Goal: Information Seeking & Learning: Learn about a topic

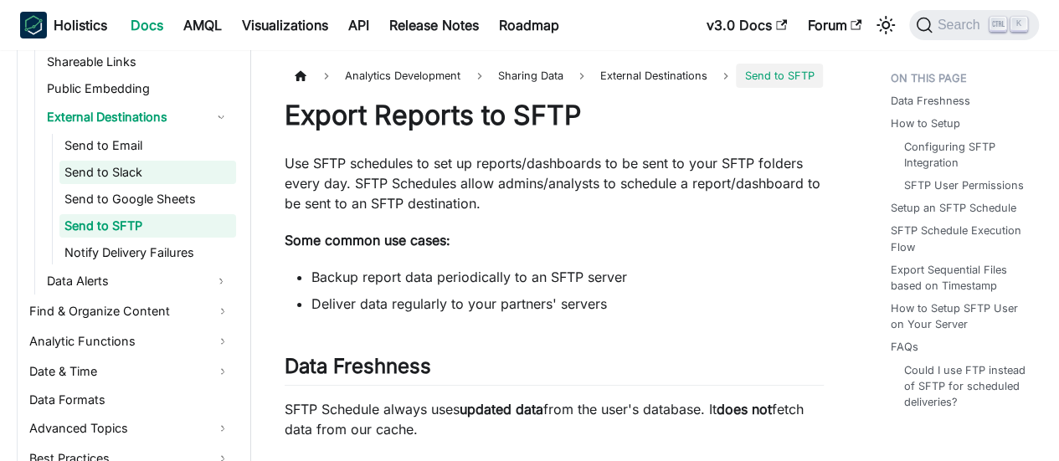
scroll to position [666, 0]
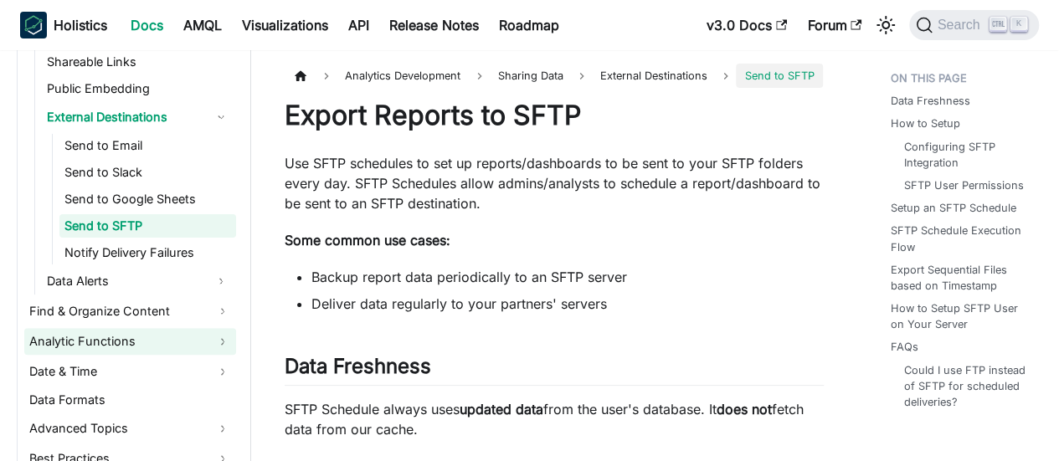
click at [219, 344] on link "Analytic Functions" at bounding box center [130, 341] width 212 height 27
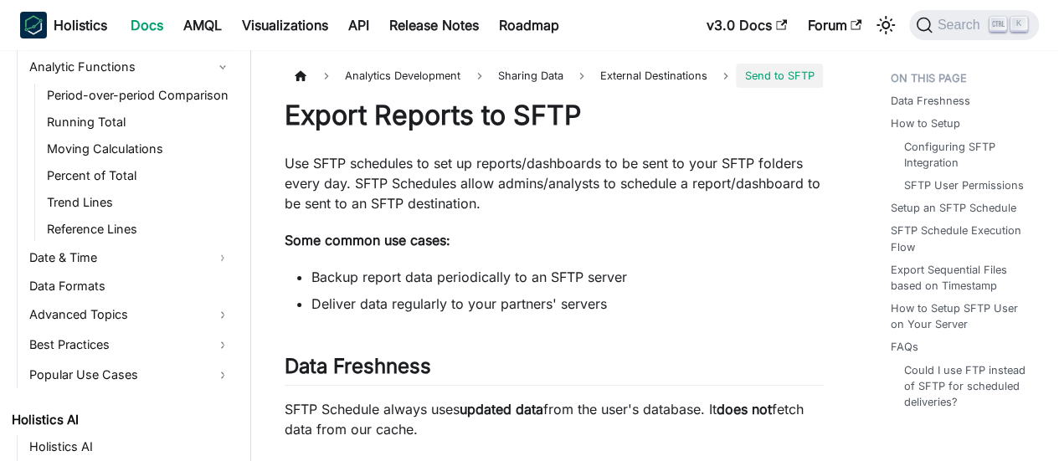
scroll to position [969, 0]
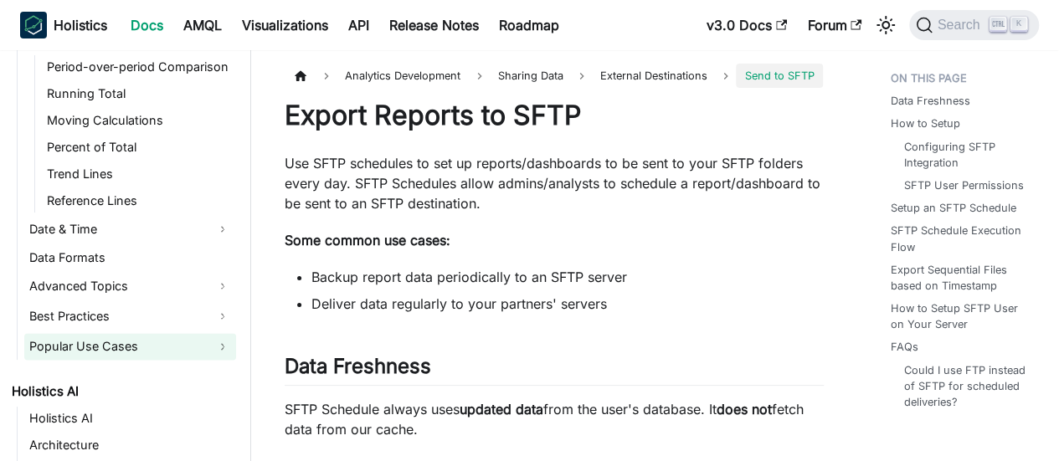
click at [223, 343] on link "Popular Use Cases" at bounding box center [130, 346] width 212 height 27
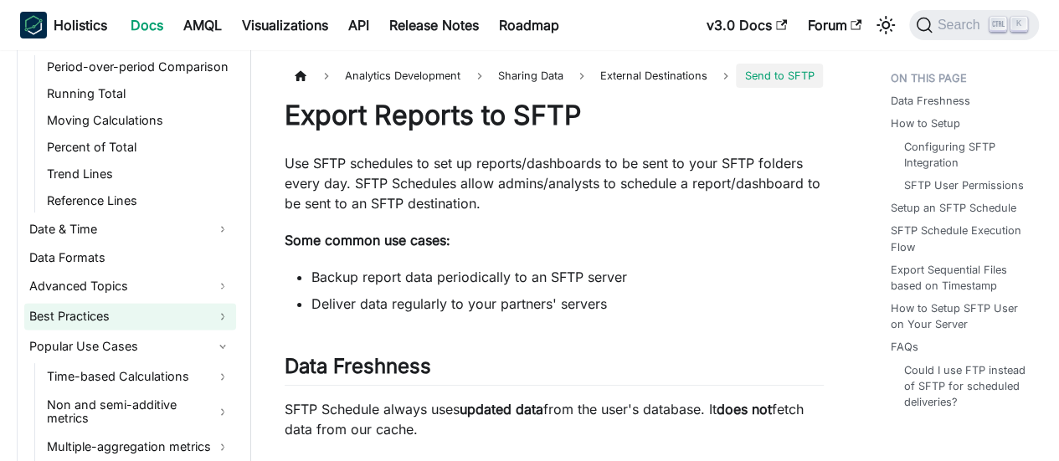
scroll to position [1043, 0]
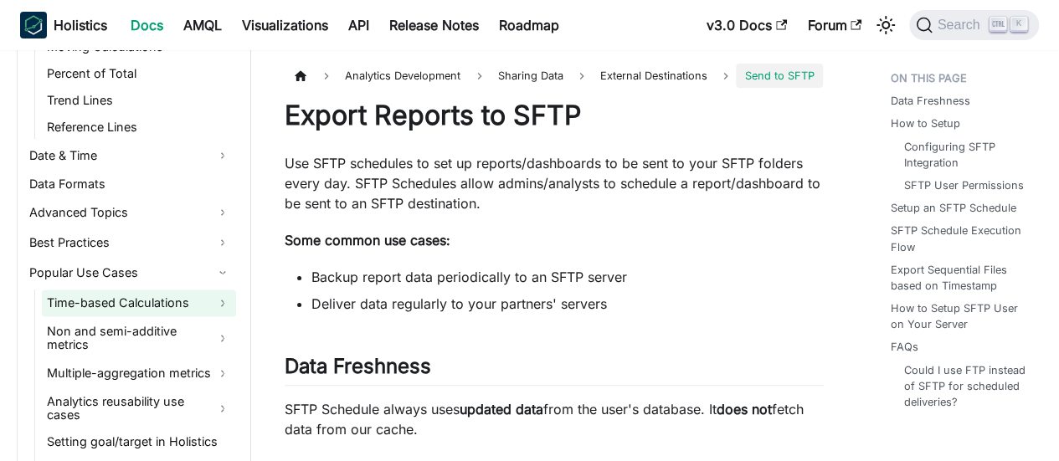
click at [222, 299] on link "Time-based Calculations" at bounding box center [139, 303] width 194 height 27
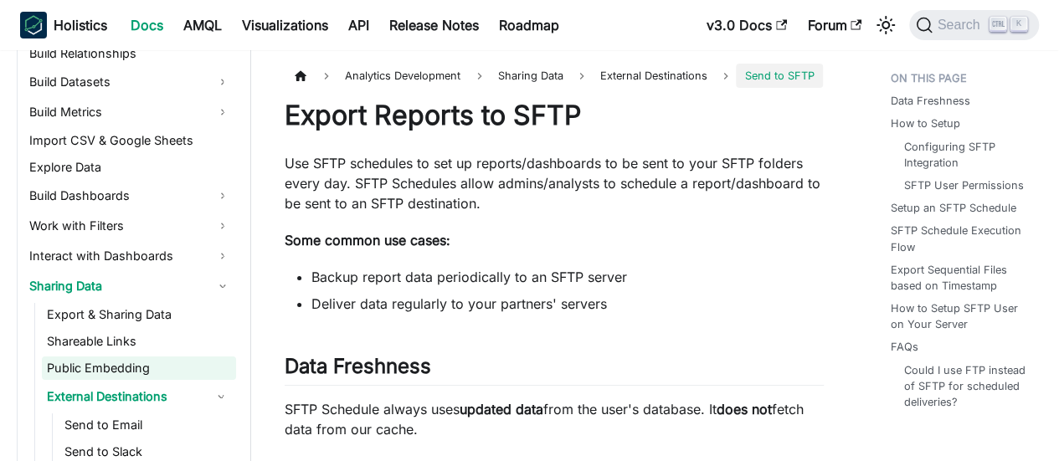
scroll to position [377, 0]
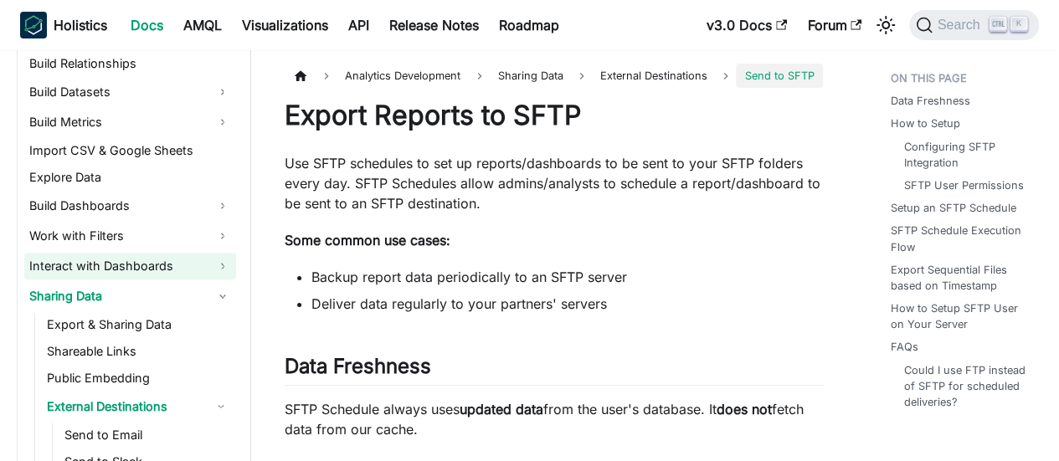
click at [221, 269] on link "Interact with Dashboards" at bounding box center [130, 266] width 212 height 27
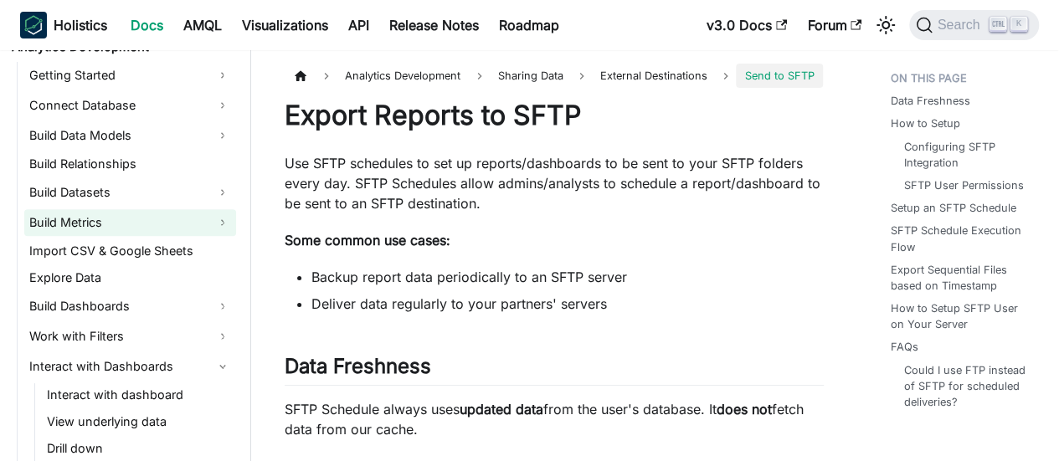
scroll to position [295, 0]
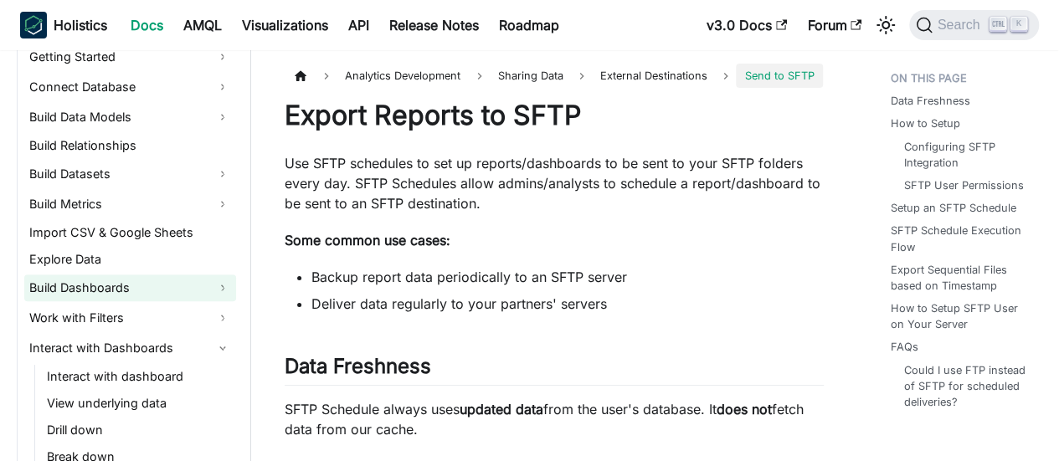
click at [216, 290] on link "Build Dashboards" at bounding box center [130, 287] width 212 height 27
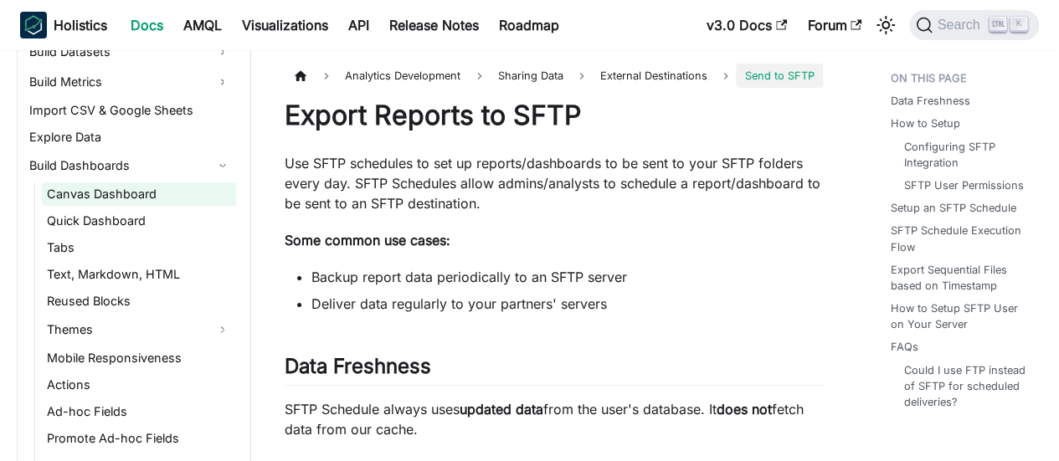
scroll to position [420, 0]
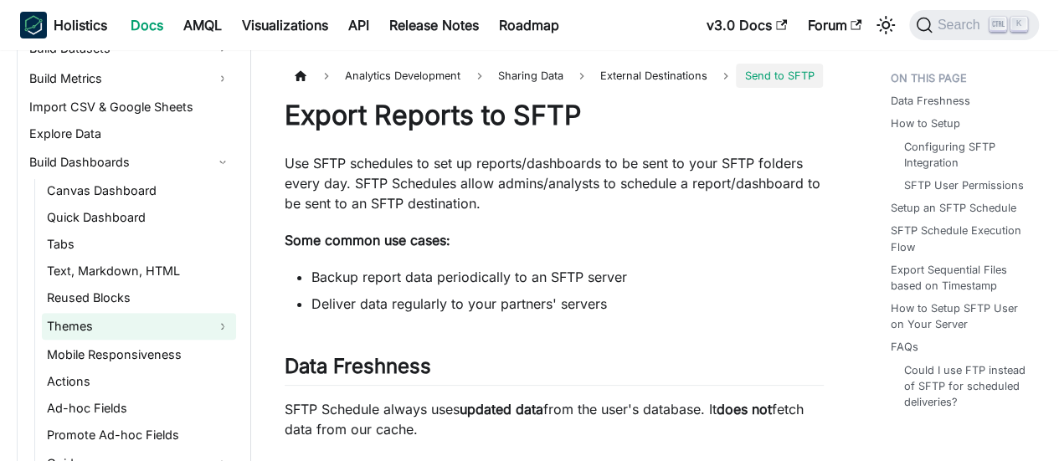
click at [221, 321] on link "Themes" at bounding box center [139, 326] width 194 height 27
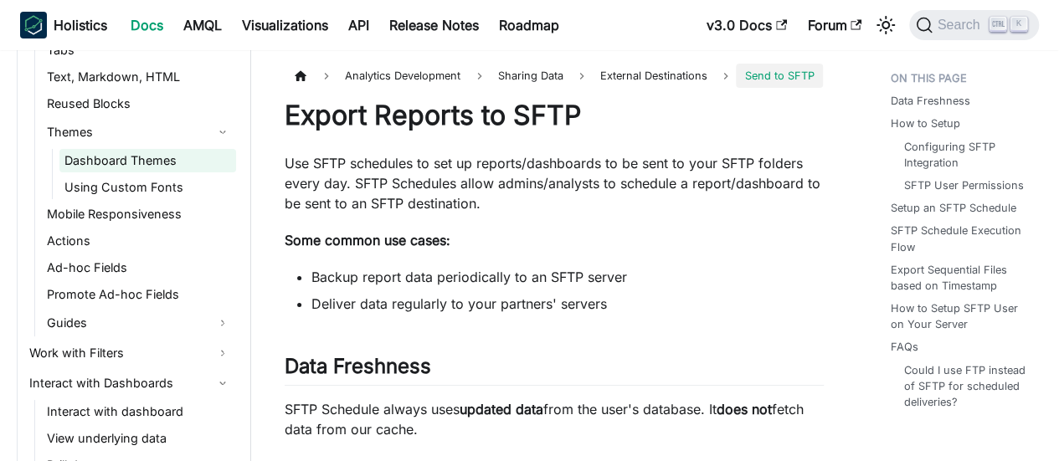
scroll to position [671, 0]
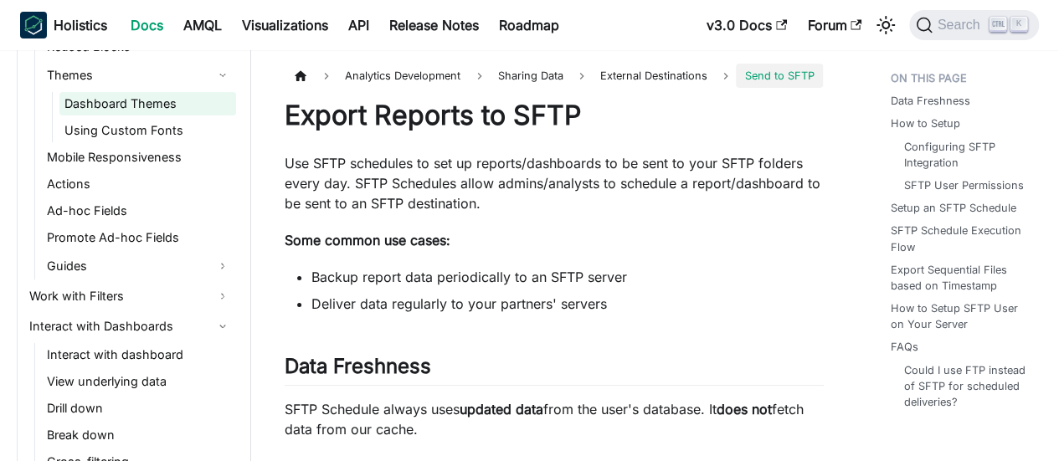
click at [105, 105] on link "Dashboard Themes" at bounding box center [147, 103] width 177 height 23
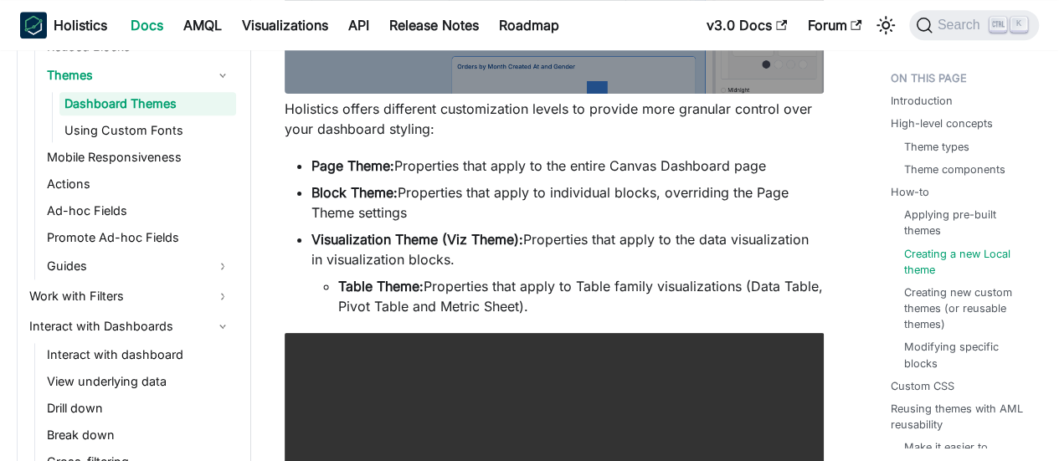
scroll to position [4076, 0]
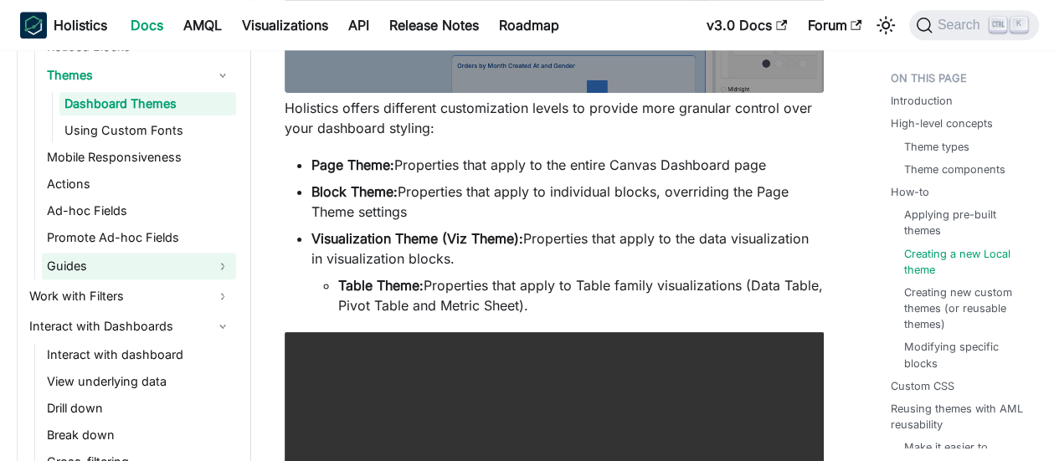
click at [216, 265] on link "Guides" at bounding box center [139, 266] width 194 height 27
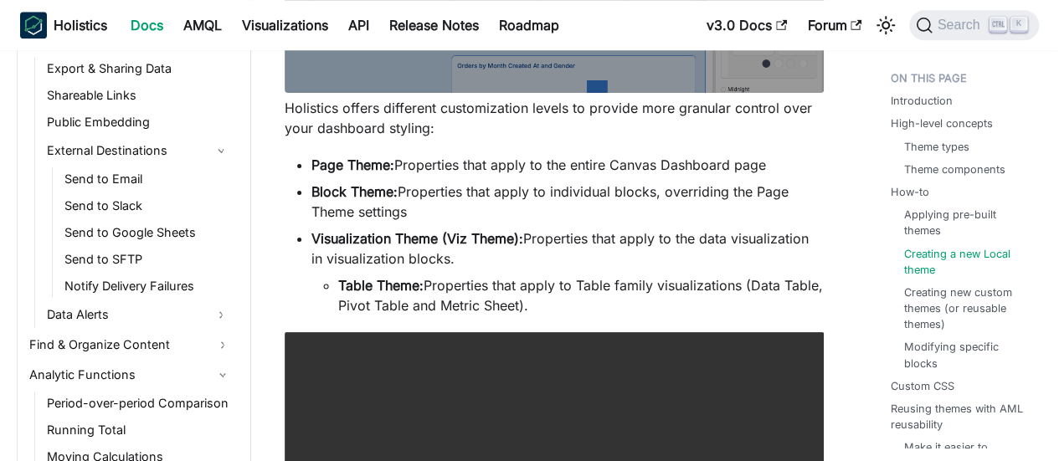
scroll to position [1386, 0]
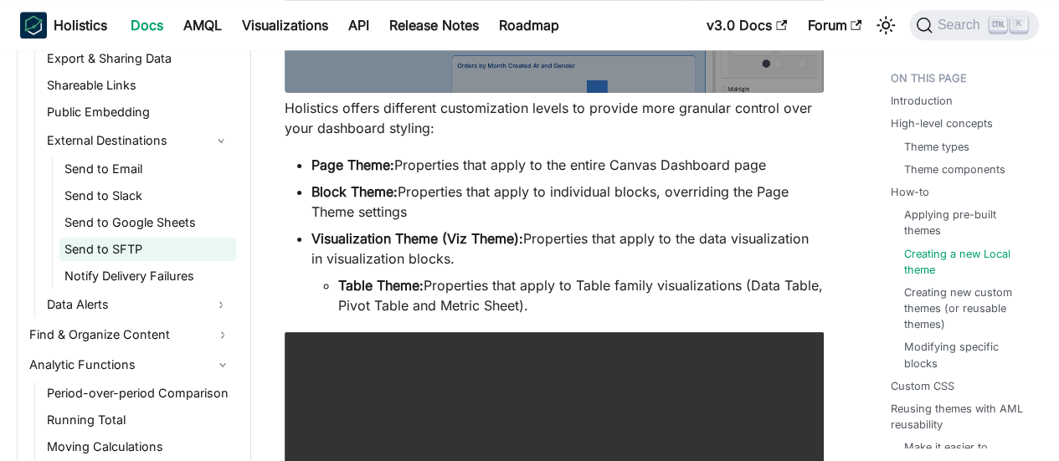
click at [123, 254] on link "Send to SFTP" at bounding box center [147, 249] width 177 height 23
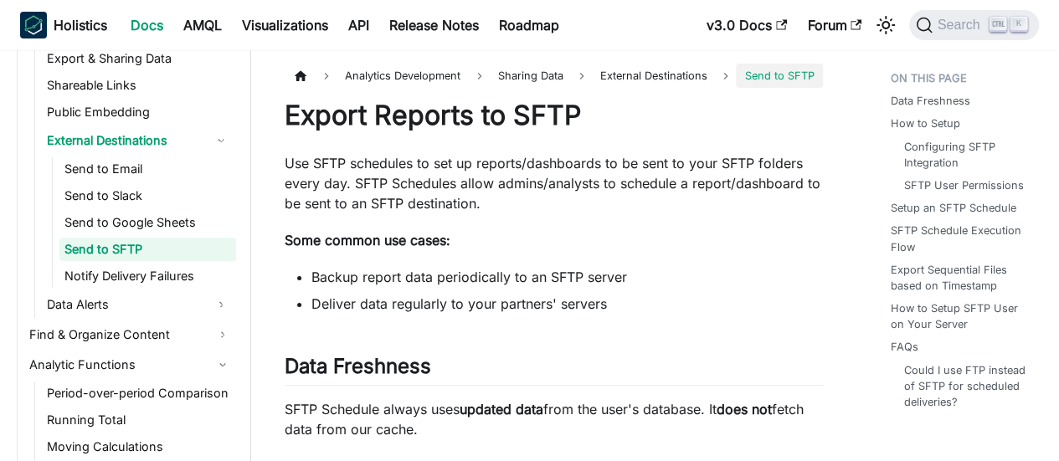
scroll to position [1469, 0]
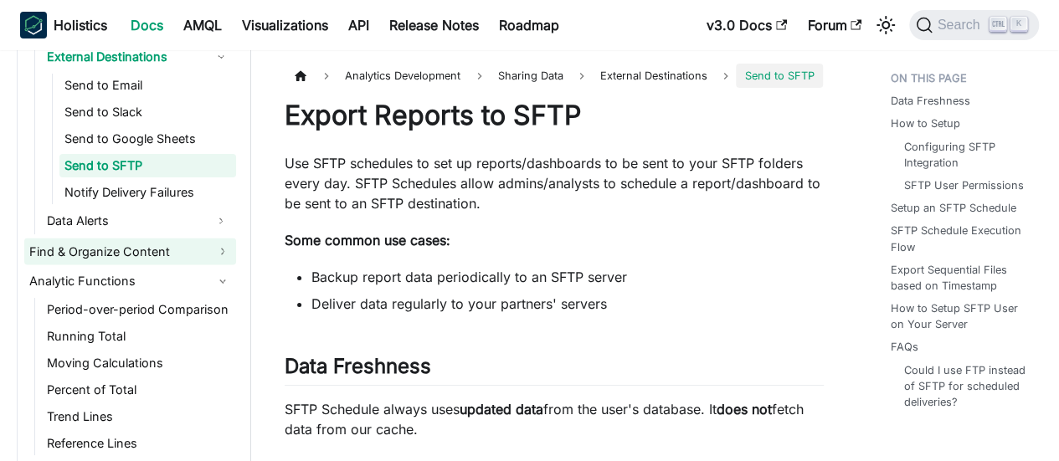
click at [216, 247] on link "Find & Organize Content" at bounding box center [130, 251] width 212 height 27
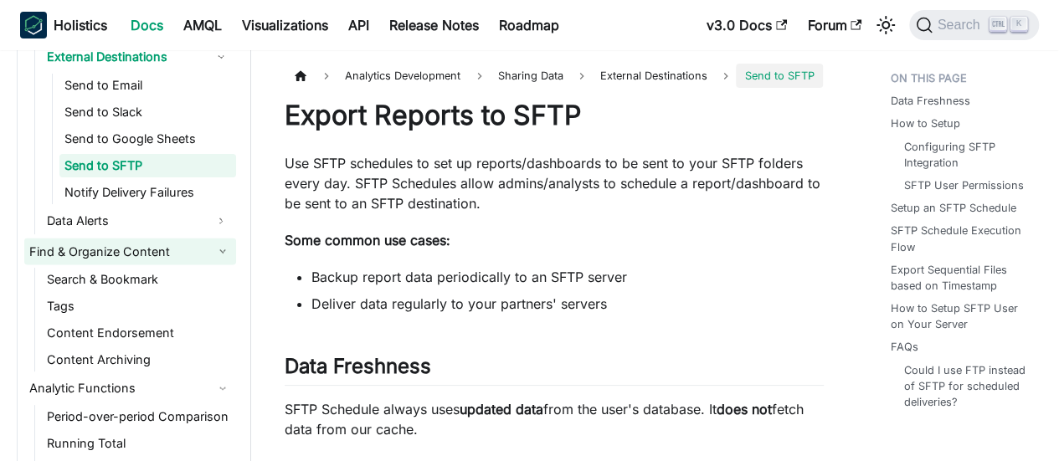
click at [216, 247] on link "Find & Organize Content" at bounding box center [130, 251] width 212 height 27
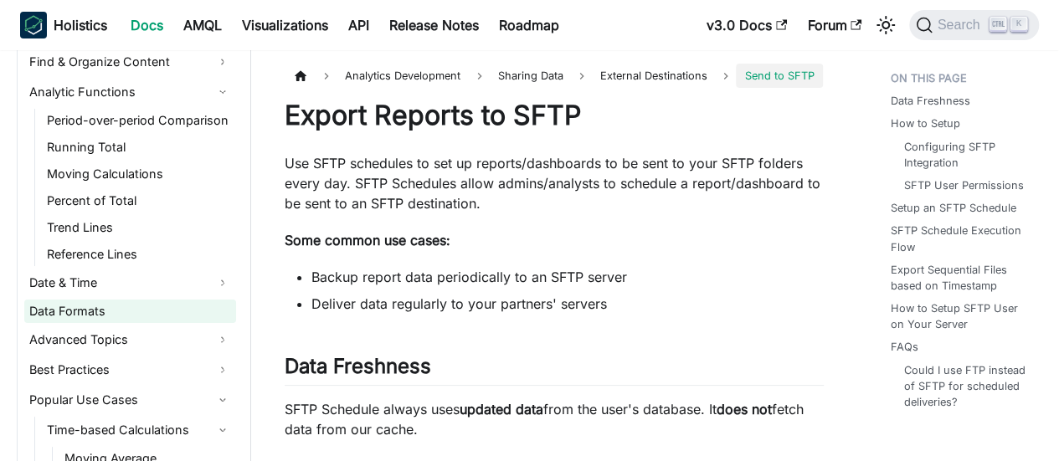
scroll to position [1744, 0]
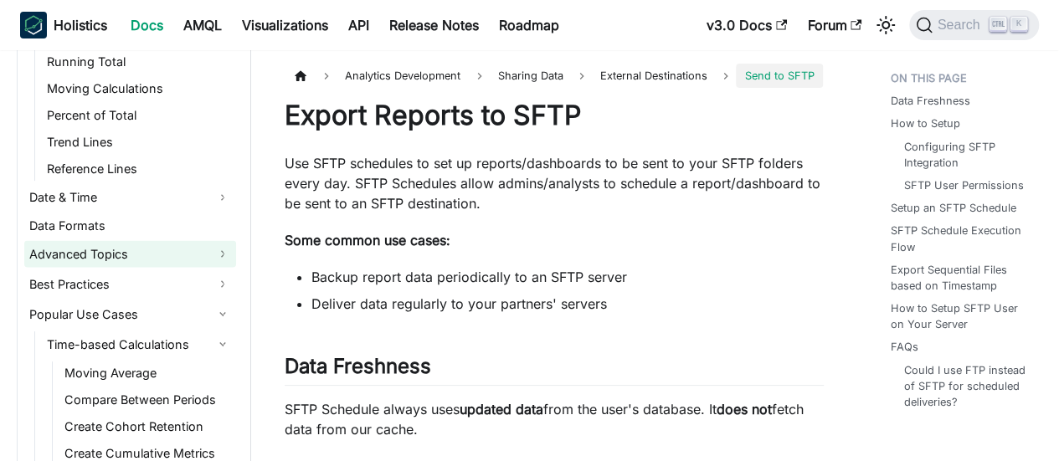
click at [218, 259] on link "Advanced Topics" at bounding box center [130, 254] width 212 height 27
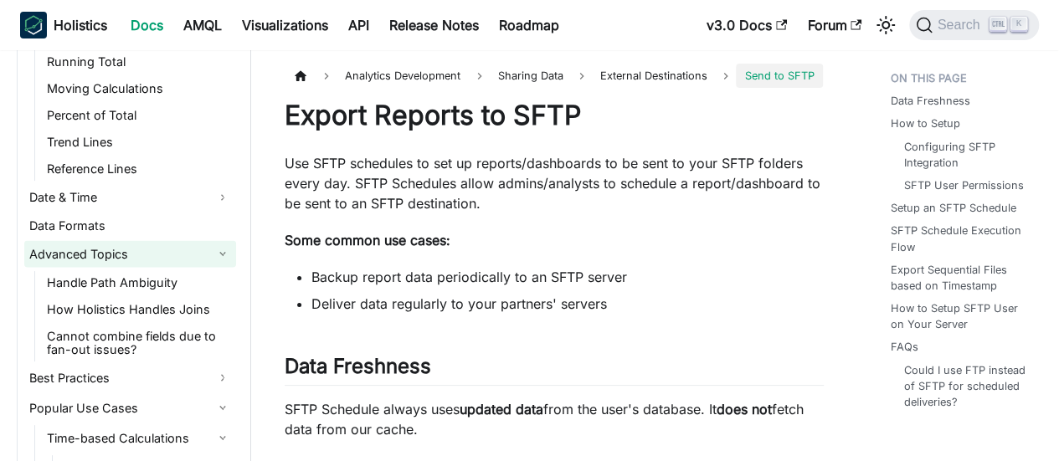
click at [218, 259] on link "Advanced Topics" at bounding box center [130, 254] width 212 height 27
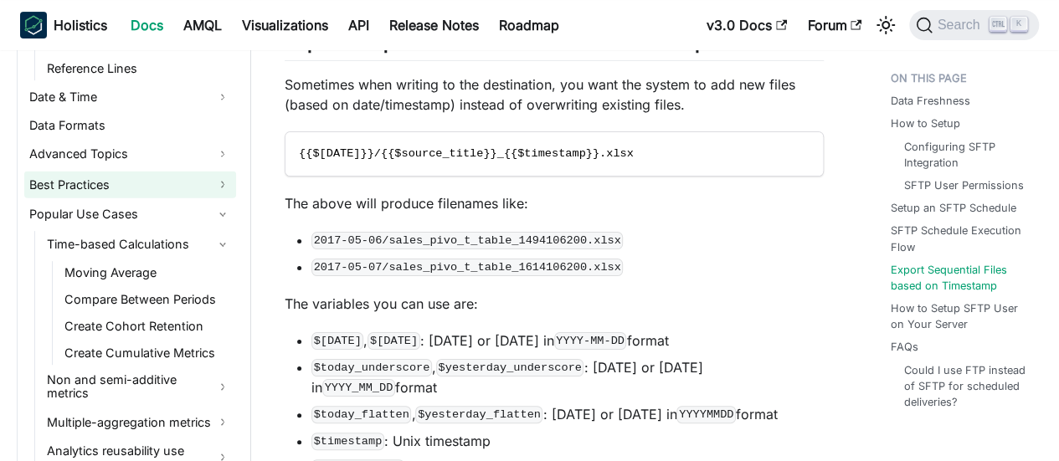
scroll to position [1846, 0]
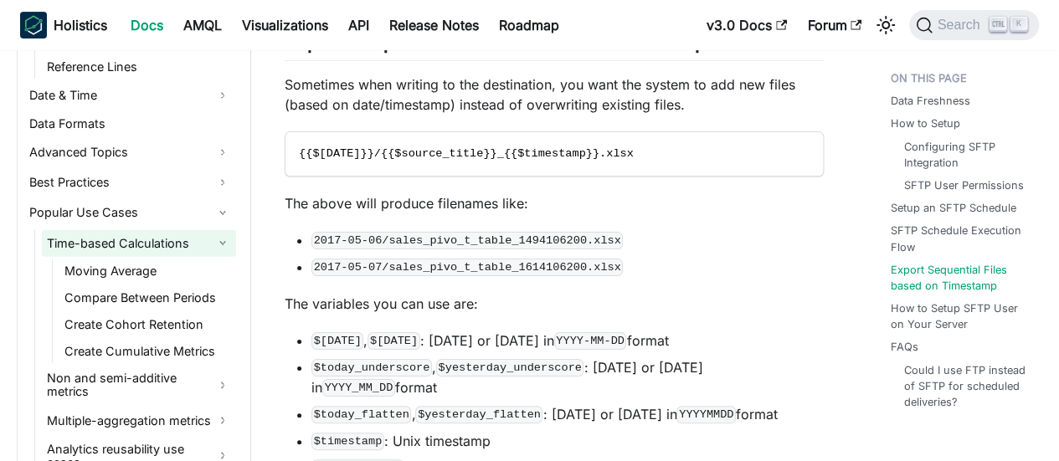
click at [159, 237] on link "Time-based Calculations" at bounding box center [139, 242] width 194 height 27
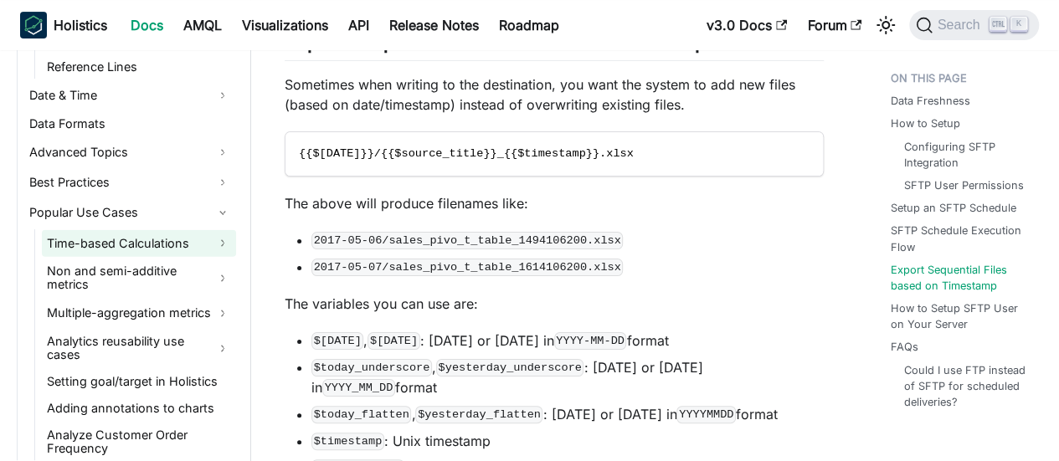
click at [159, 237] on link "Time-based Calculations" at bounding box center [139, 242] width 194 height 27
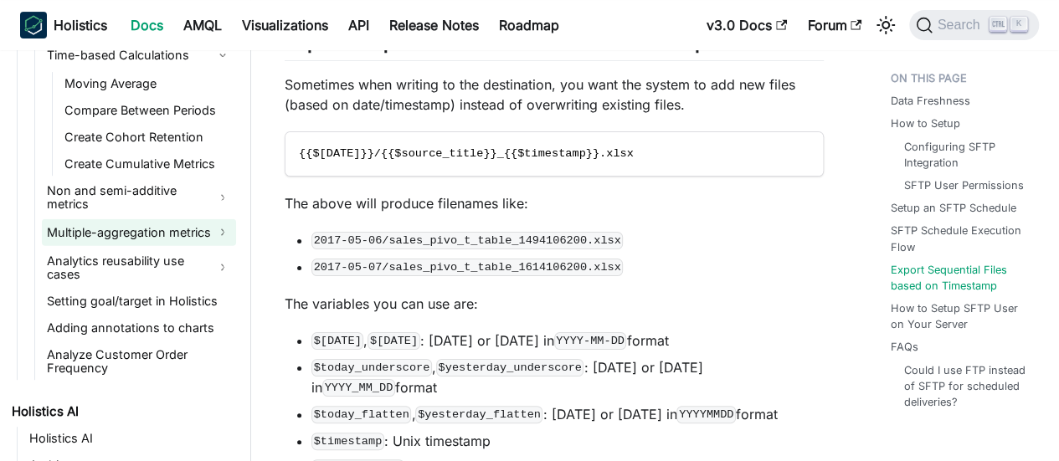
scroll to position [2035, 0]
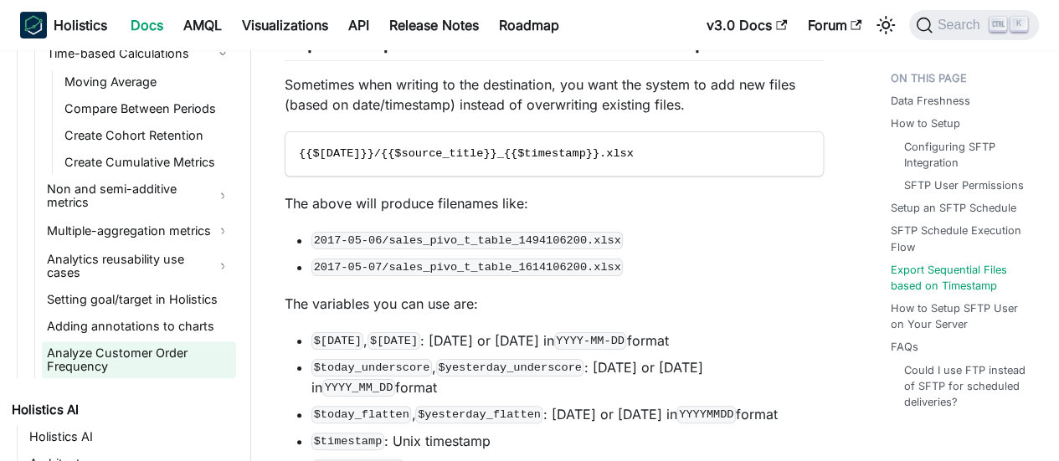
click at [148, 352] on link "Analyze Customer Order Frequency" at bounding box center [139, 359] width 194 height 37
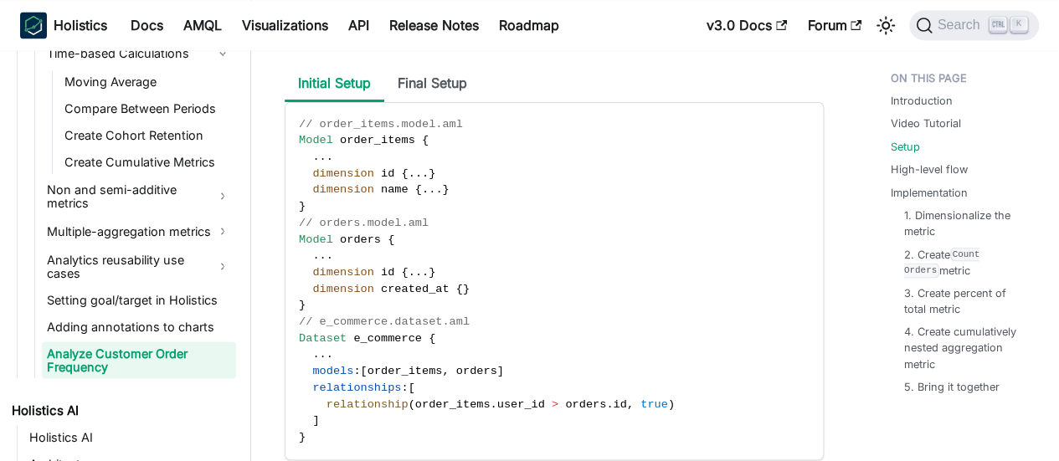
scroll to position [1417, 0]
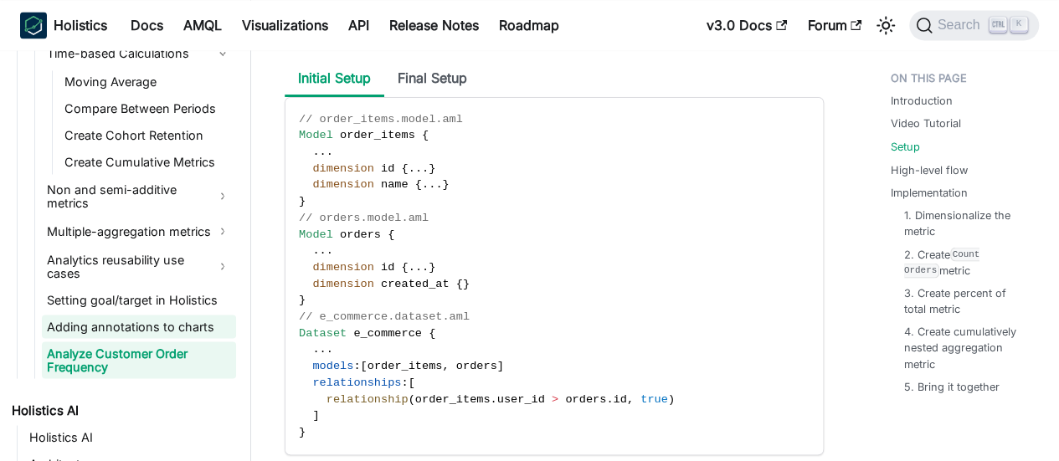
click at [157, 324] on link "Adding annotations to charts" at bounding box center [139, 326] width 194 height 23
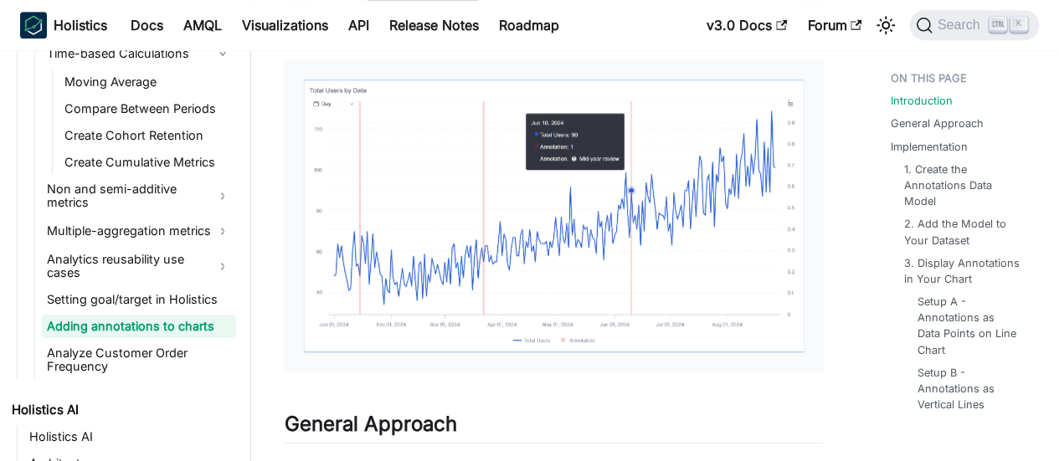
scroll to position [705, 0]
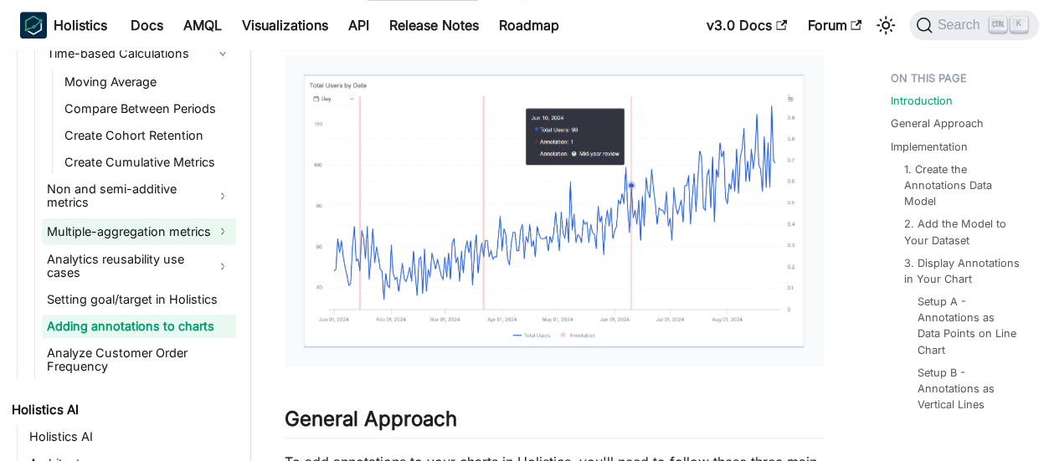
click at [102, 225] on link "Multiple-aggregation metrics" at bounding box center [139, 231] width 194 height 27
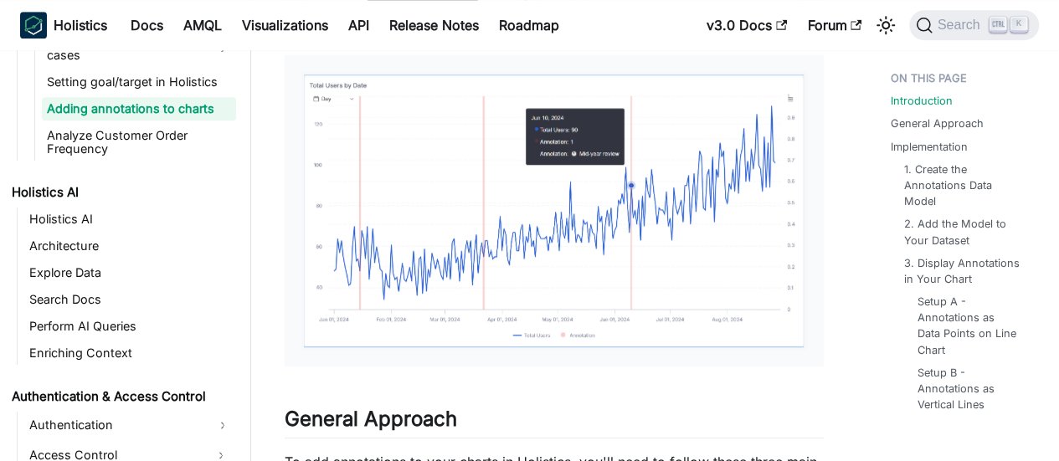
scroll to position [2335, 0]
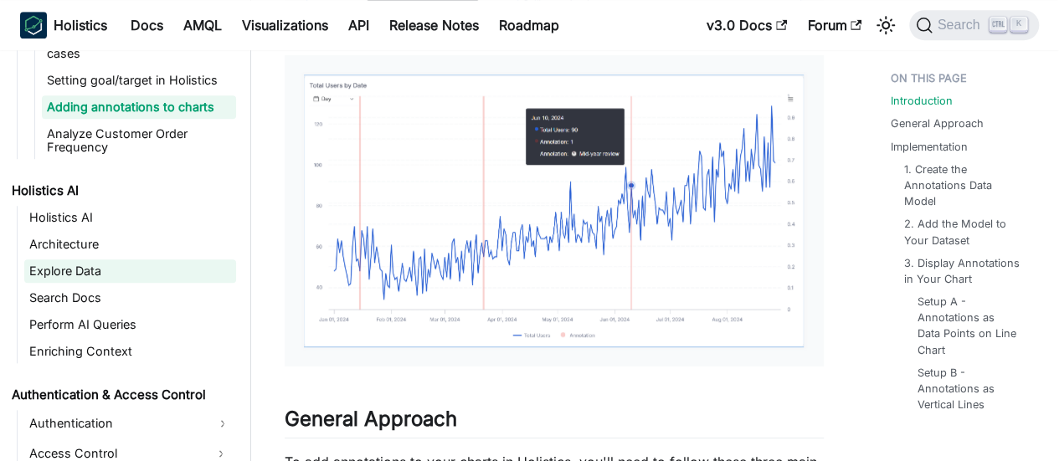
click at [83, 272] on link "Explore Data" at bounding box center [130, 270] width 212 height 23
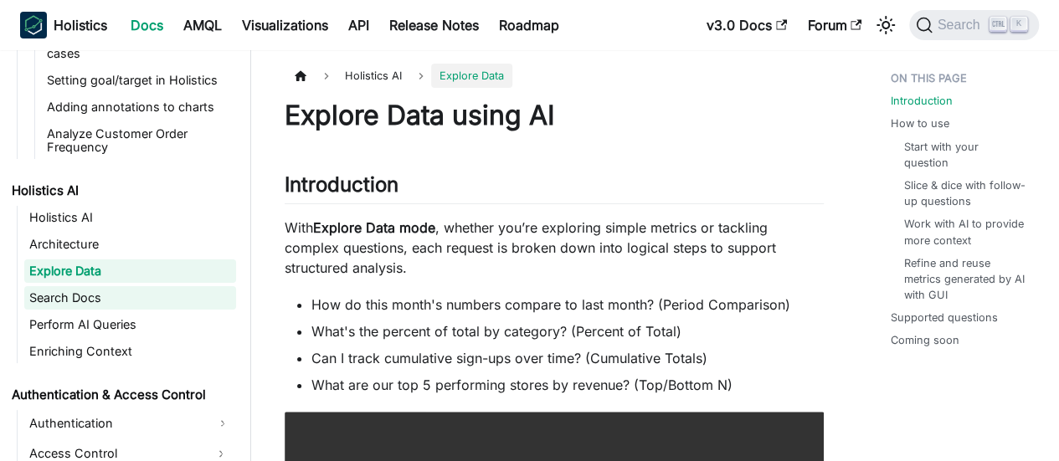
click at [89, 302] on link "Search Docs" at bounding box center [130, 297] width 212 height 23
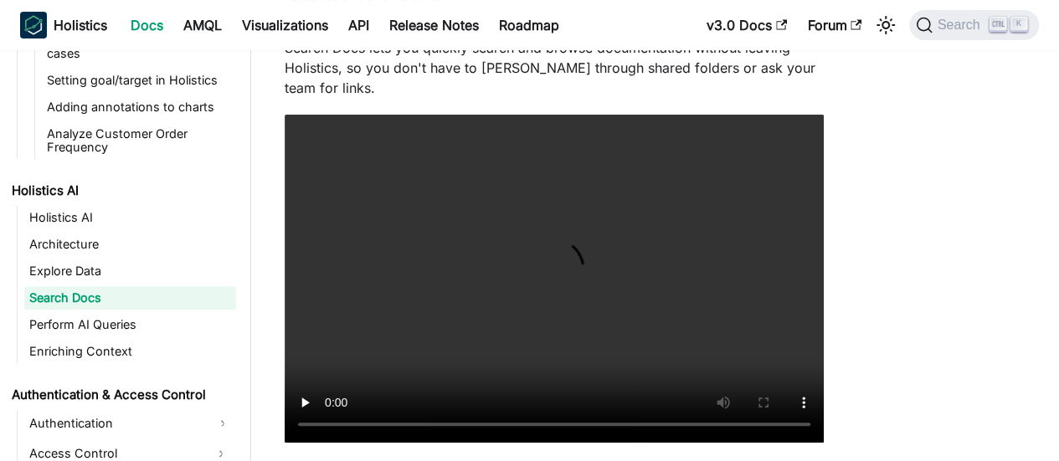
scroll to position [116, 0]
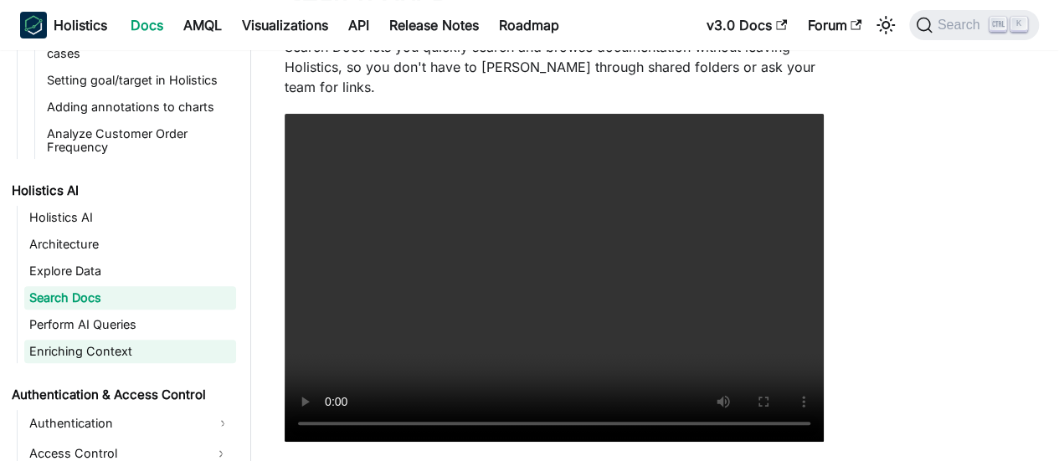
click at [102, 354] on link "Enriching Context" at bounding box center [130, 351] width 212 height 23
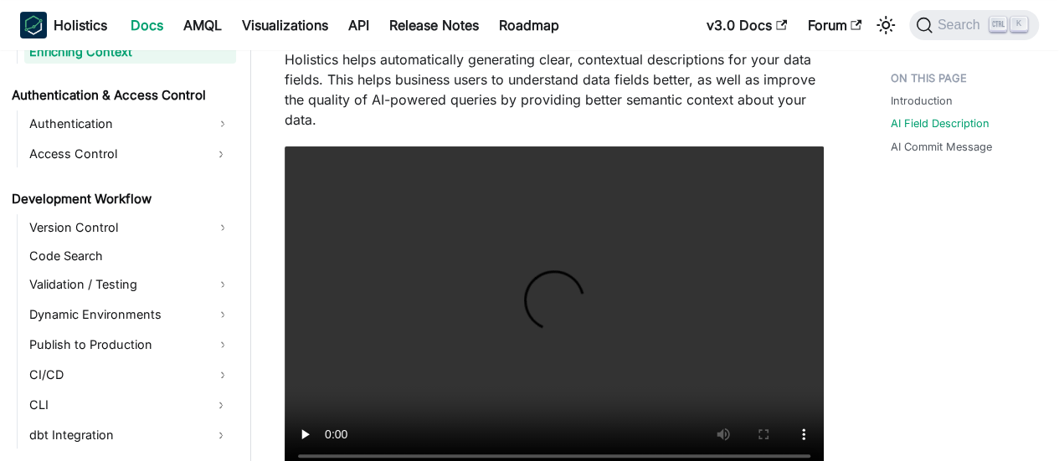
scroll to position [2641, 0]
